Goal: Information Seeking & Learning: Check status

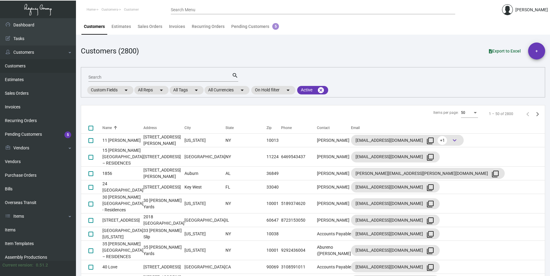
click at [96, 76] on input "Search" at bounding box center [159, 77] width 143 height 5
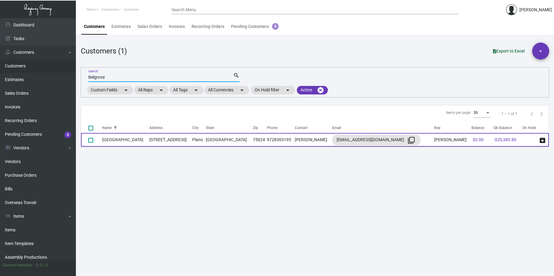
type input "Belgrove"
click at [135, 140] on td "[GEOGRAPHIC_DATA]" at bounding box center [125, 140] width 47 height 14
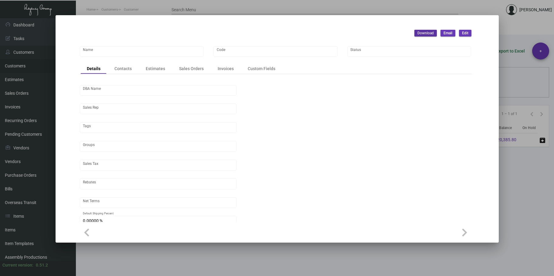
type input "[GEOGRAPHIC_DATA]"
type input "BELGROVE"
type input "[PERSON_NAME]"
type input "ST FL-[GEOGRAPHIC_DATA]"
type input "Net 30"
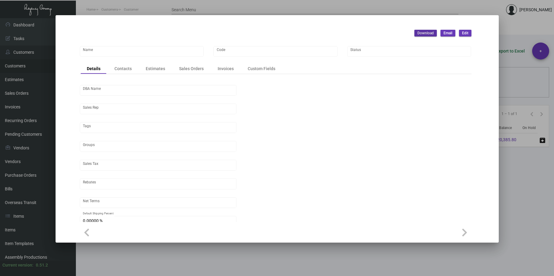
type input "United States Dollar $"
type input "$ 0.00"
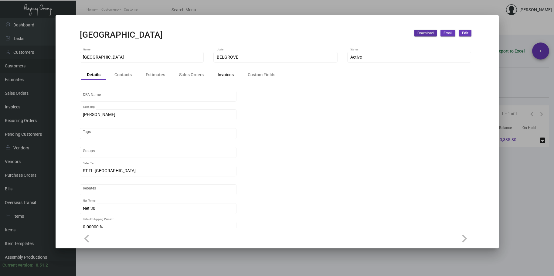
click at [227, 76] on div "Invoices" at bounding box center [226, 74] width 16 height 6
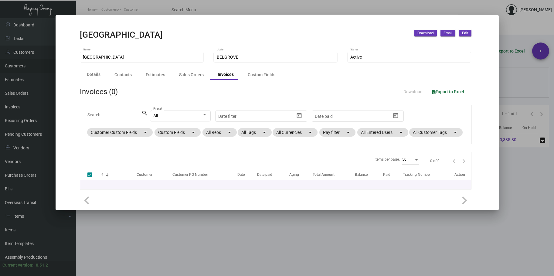
checkbox input "false"
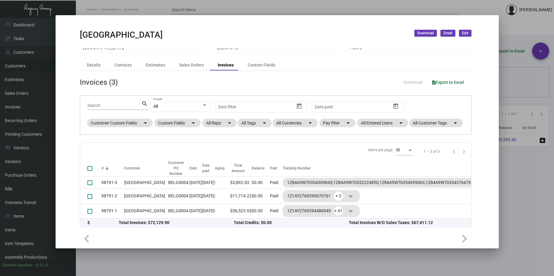
scroll to position [39, 0]
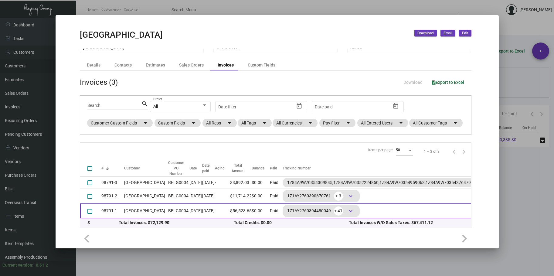
click at [165, 204] on td "BELG0004" at bounding box center [177, 211] width 24 height 15
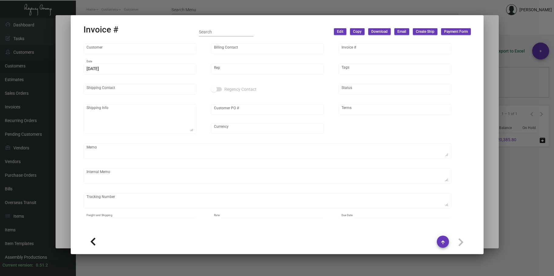
type input "[GEOGRAPHIC_DATA]"
type input "[PERSON_NAME]"
type input "98791-1"
type input "[DATE]"
type input "[PERSON_NAME]"
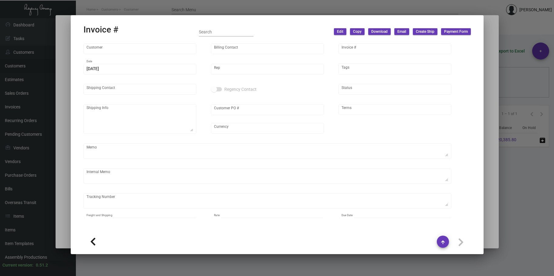
type input "[PERSON_NAME]"
type textarea "The Belgrove [PERSON_NAME] Managing Director [STREET_ADDRESS]"
type input "BELG0004"
type input "United States Dollar $"
type input "Net 30"
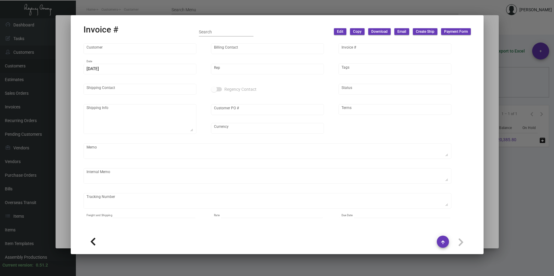
type textarea "Sticker - Bottle Label - Label provided to vendor to ship to hotel UPS Next Day…"
type input "$ 4,127.84"
type input "[DATE]"
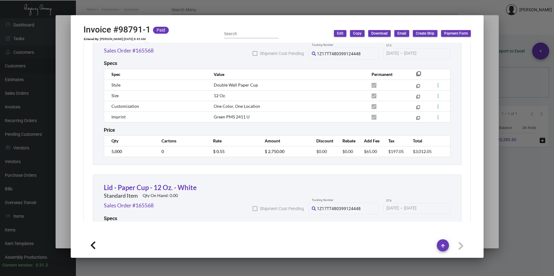
scroll to position [881, 0]
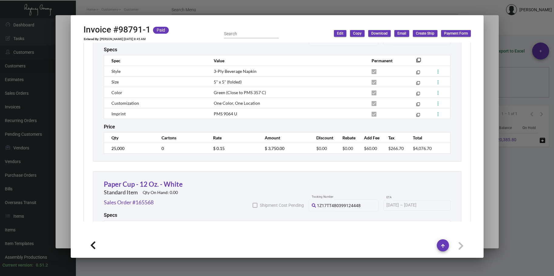
drag, startPoint x: 182, startPoint y: 8, endPoint x: 154, endPoint y: 150, distance: 144.6
click at [181, 8] on div at bounding box center [277, 138] width 554 height 276
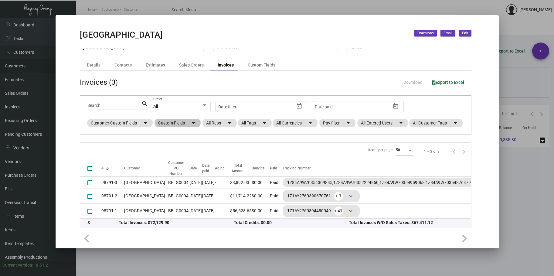
scroll to position [0, 0]
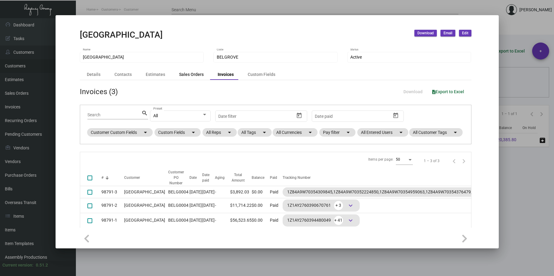
click at [192, 74] on div "Sales Orders" at bounding box center [191, 74] width 25 height 6
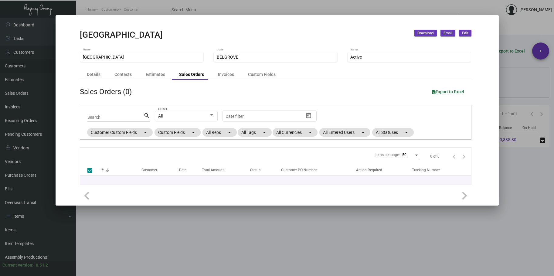
checkbox input "false"
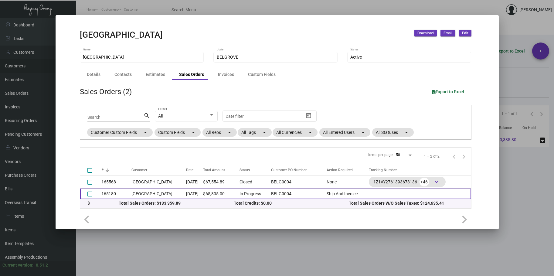
click at [152, 194] on td "[GEOGRAPHIC_DATA]" at bounding box center [159, 194] width 55 height 11
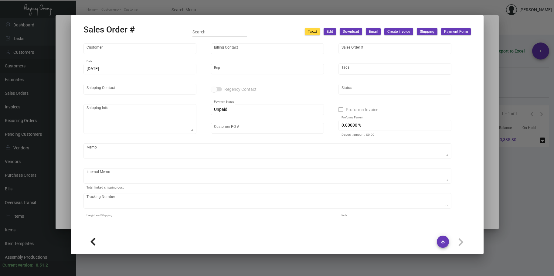
type input "[GEOGRAPHIC_DATA]"
type input "[PERSON_NAME]"
type input "165180"
type input "[DATE]"
type input "[PERSON_NAME]"
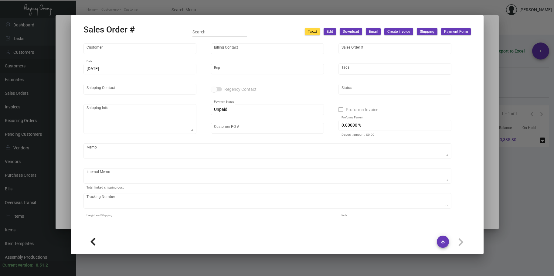
type input "BELG0004"
type textarea "[DATE] - Down-payment check rec'd $30,750.00"
type input "United States Dollar $"
type input "$ 0.00"
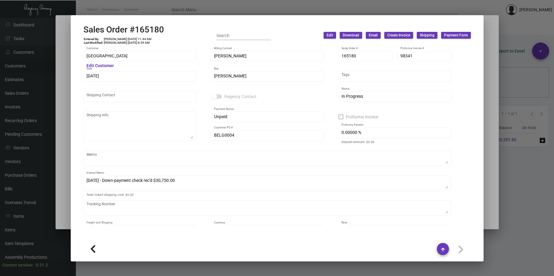
click at [173, 3] on div at bounding box center [277, 138] width 554 height 276
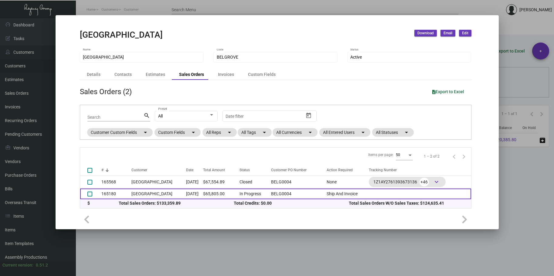
click at [158, 195] on td "[GEOGRAPHIC_DATA]" at bounding box center [159, 194] width 55 height 11
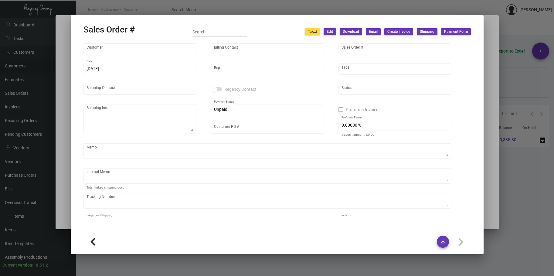
type input "[GEOGRAPHIC_DATA]"
type input "[PERSON_NAME]"
type input "165180"
type input "[DATE]"
type input "[PERSON_NAME]"
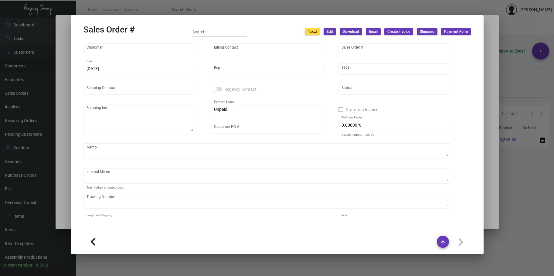
type input "BELG0004"
type textarea "[DATE] - Down-payment check rec'd $30,750.00"
type input "United States Dollar $"
type input "$ 0.00"
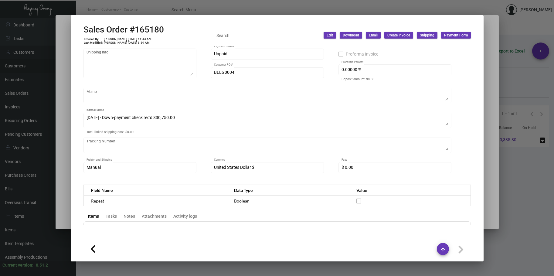
scroll to position [30, 0]
